Goal: Book appointment/travel/reservation

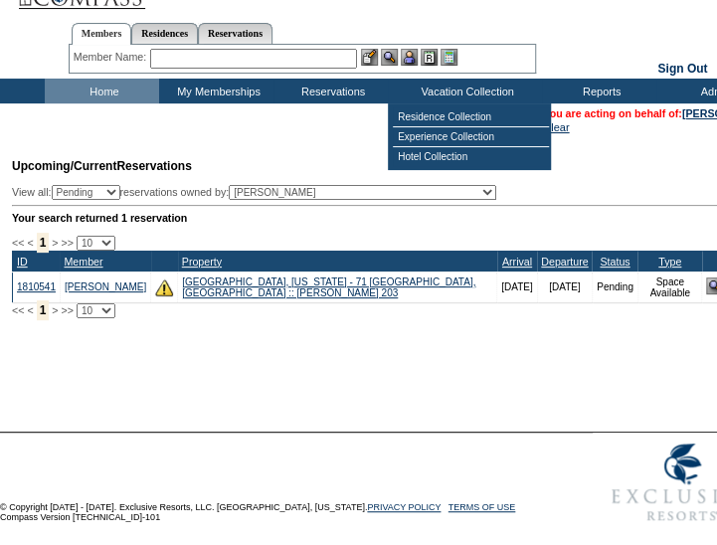
scroll to position [33, 0]
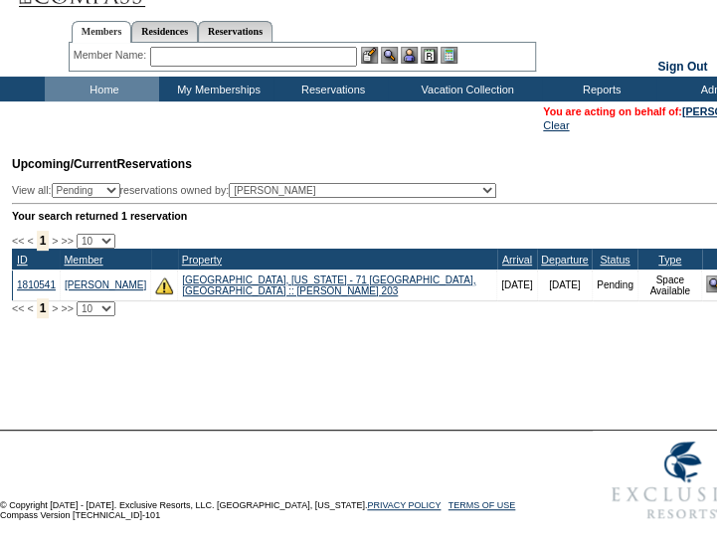
click at [223, 60] on input "text" at bounding box center [253, 57] width 207 height 20
type input "k"
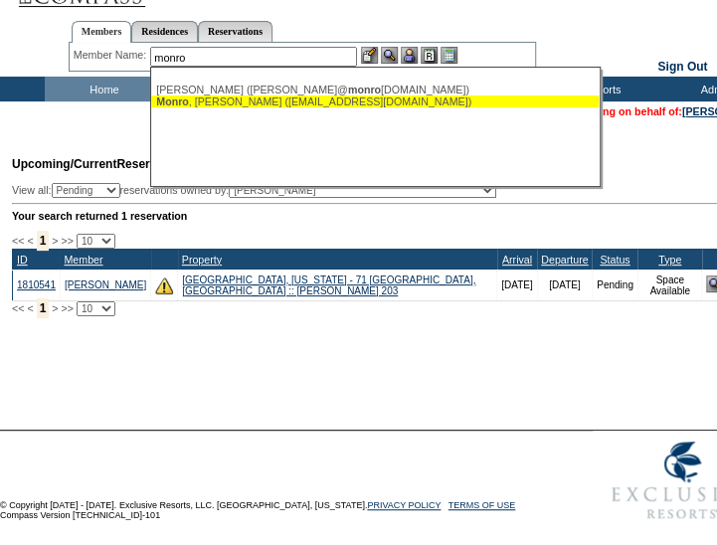
click at [260, 104] on div "[PERSON_NAME] ([EMAIL_ADDRESS][DOMAIN_NAME])" at bounding box center [375, 101] width 438 height 12
type input "[PERSON_NAME] ([EMAIL_ADDRESS][DOMAIN_NAME])"
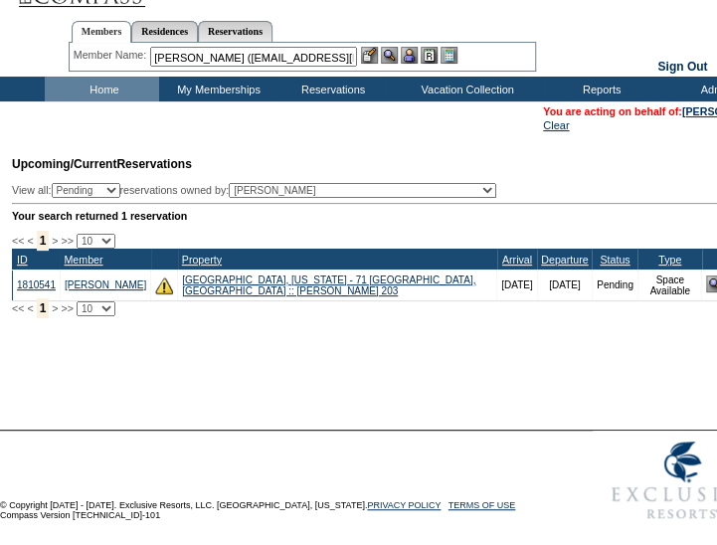
click at [409, 56] on img at bounding box center [409, 55] width 17 height 17
click at [394, 57] on img at bounding box center [389, 55] width 17 height 17
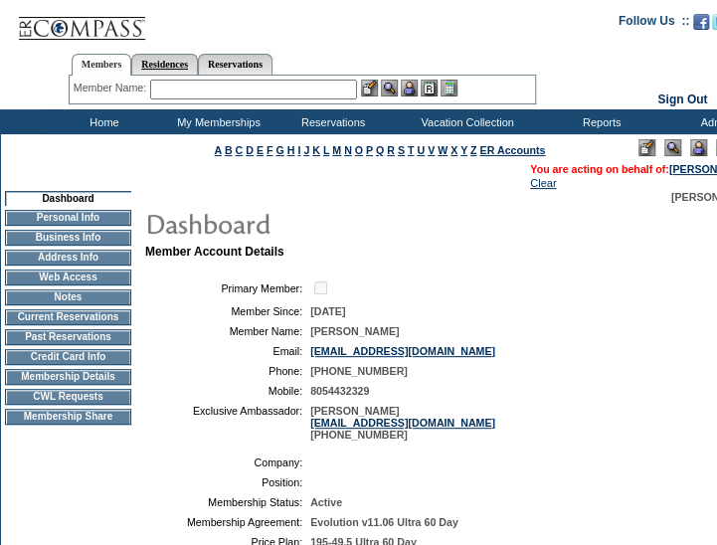
click at [179, 66] on link "Residences" at bounding box center [164, 64] width 67 height 21
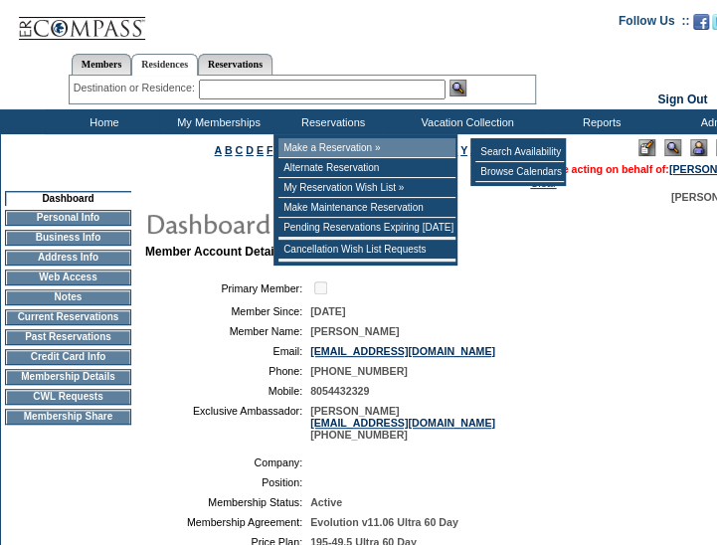
click at [354, 142] on td "Make a Reservation »" at bounding box center [366, 148] width 177 height 20
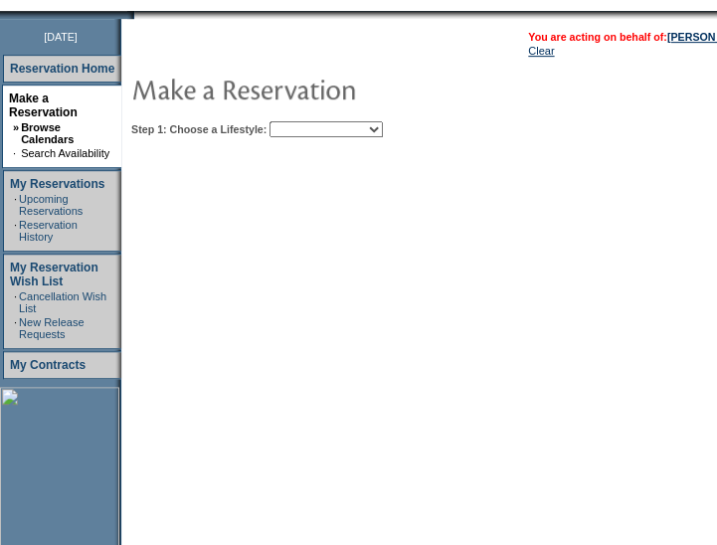
scroll to position [244, 0]
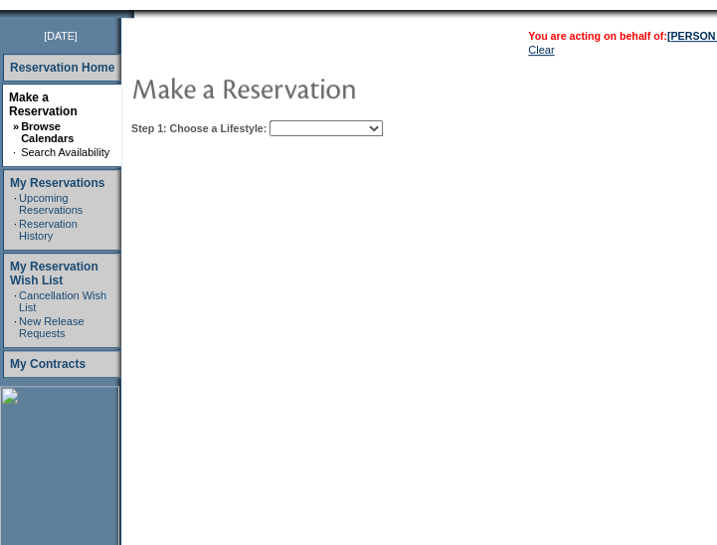
click at [352, 138] on table "You are acting on behalf of: [PERSON_NAME] Clear Step 1: Choose a Lifestyle: Be…" at bounding box center [506, 79] width 771 height 123
click at [334, 125] on select "Beach Leisure Metropolitan Mountain OIAL for Adventure OIAL for Couples OIAL fo…" at bounding box center [326, 128] width 113 height 16
select select "Mountain"
click at [303, 120] on select "Beach Leisure Metropolitan Mountain OIAL for Adventure OIAL for Couples OIAL fo…" at bounding box center [326, 128] width 113 height 16
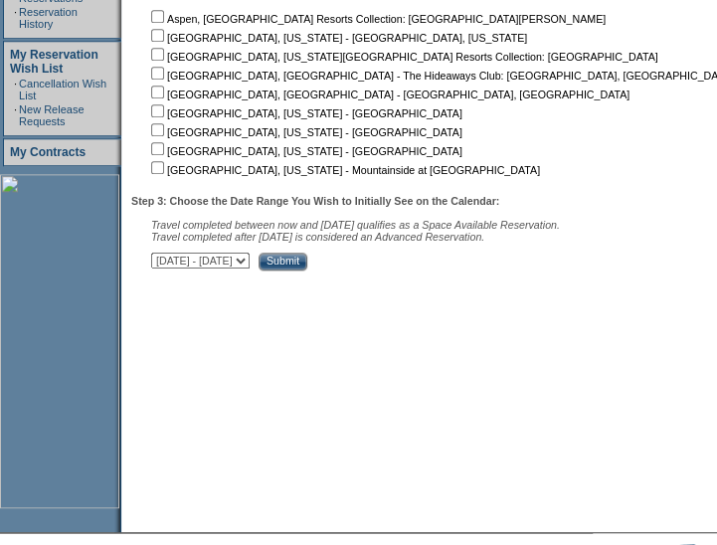
scroll to position [456, 53]
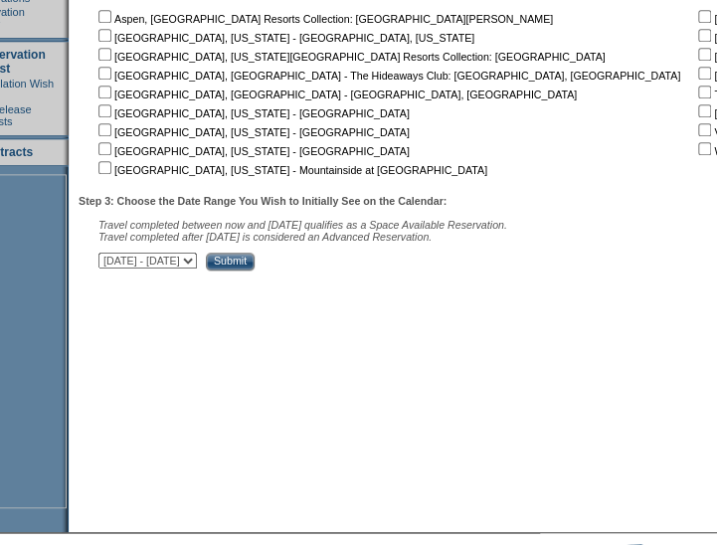
click at [111, 110] on input "checkbox" at bounding box center [104, 110] width 13 height 13
checkbox input "true"
click at [111, 128] on input "checkbox" at bounding box center [104, 129] width 13 height 13
checkbox input "true"
click at [406, 271] on div "Step 3: Choose the Date Range You Wish to Initially See on the Calendar: Travel…" at bounding box center [651, 233] width 1144 height 76
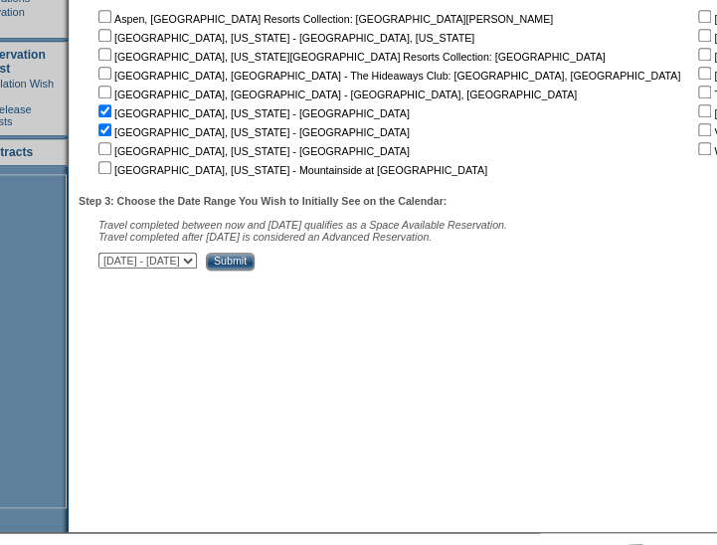
click at [255, 260] on input "Submit" at bounding box center [230, 262] width 49 height 18
